Goal: Task Accomplishment & Management: Manage account settings

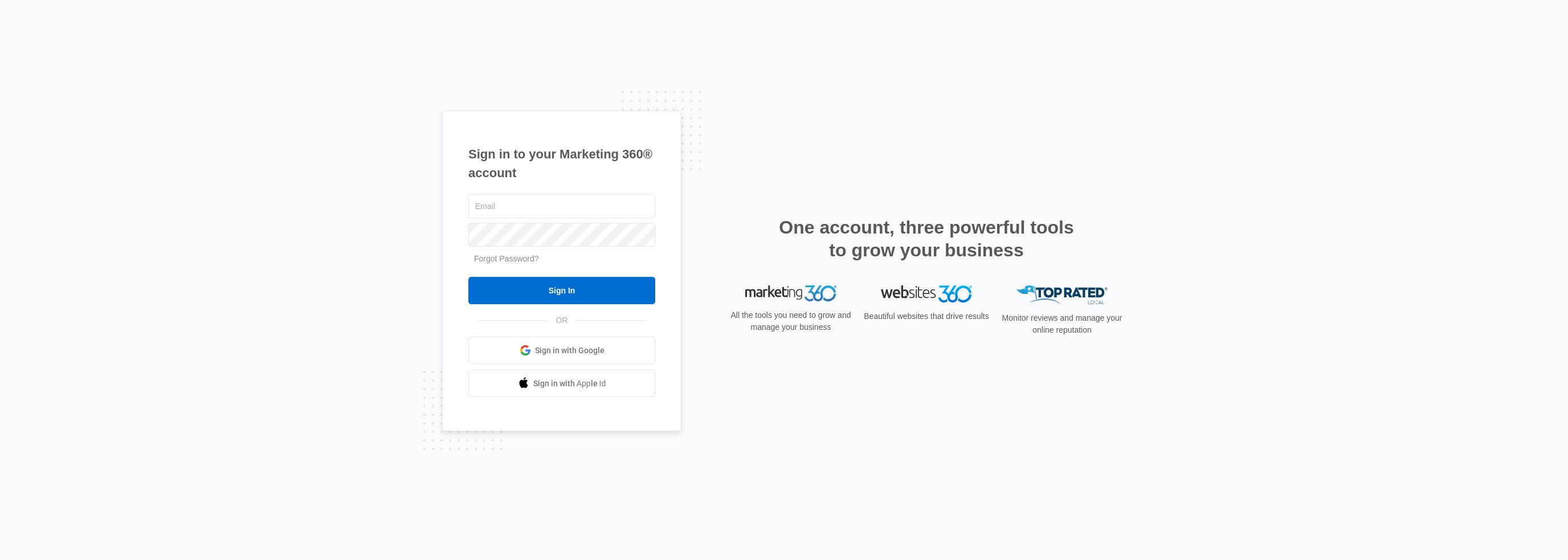
type input "[EMAIL_ADDRESS][DOMAIN_NAME]"
click at [469, 277] on input "Sign In" at bounding box center [562, 290] width 187 height 27
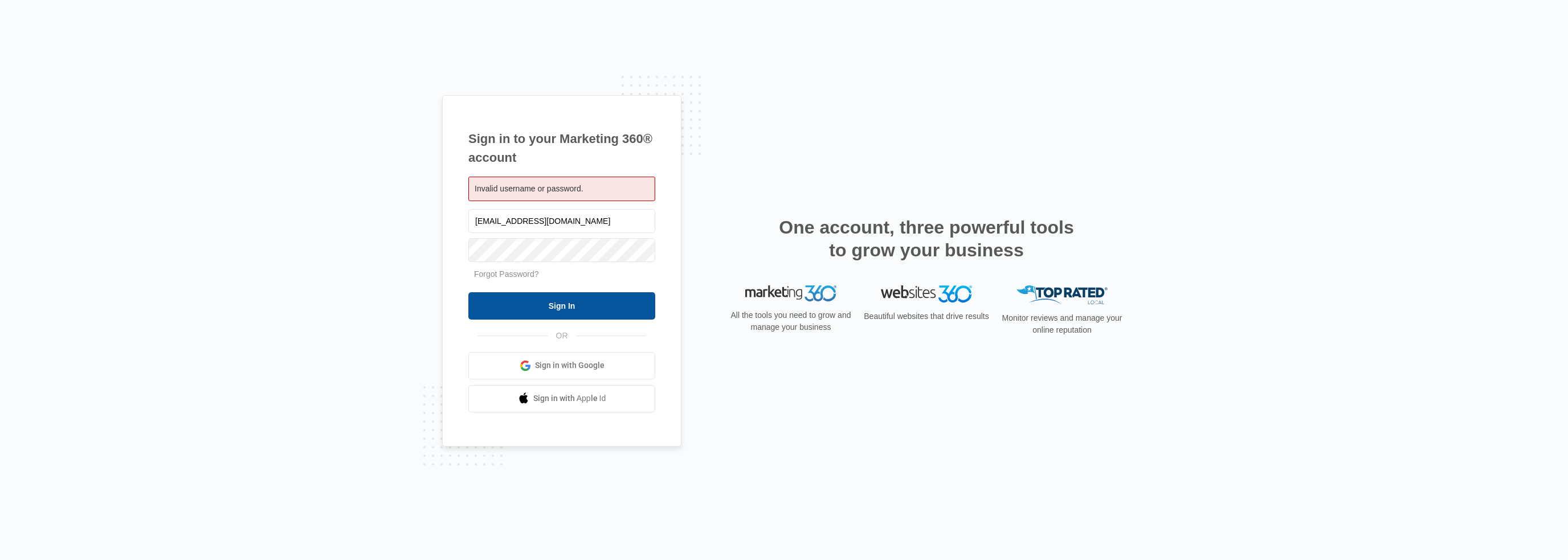
click at [502, 298] on input "Sign In" at bounding box center [562, 306] width 187 height 27
